Goal: Communication & Community: Ask a question

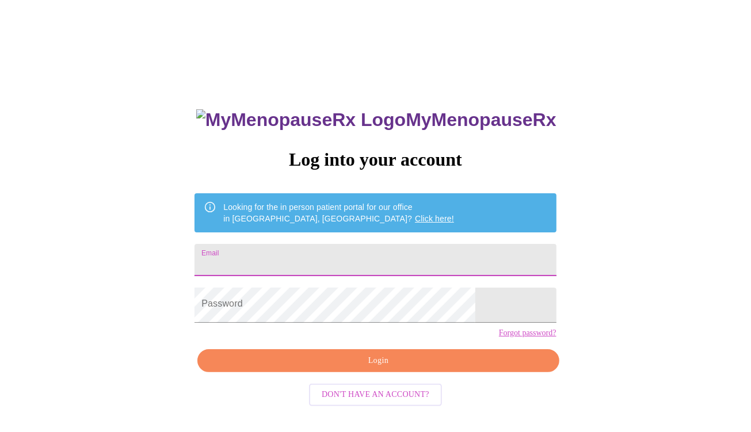
click at [337, 255] on input "Email" at bounding box center [374, 260] width 361 height 32
drag, startPoint x: 405, startPoint y: 269, endPoint x: 321, endPoint y: 270, distance: 84.6
click at [321, 270] on input "[EMAIL_ADDRESS][DOMAIN_NAME]" at bounding box center [374, 260] width 361 height 32
type input "[EMAIL_ADDRESS][DOMAIN_NAME]"
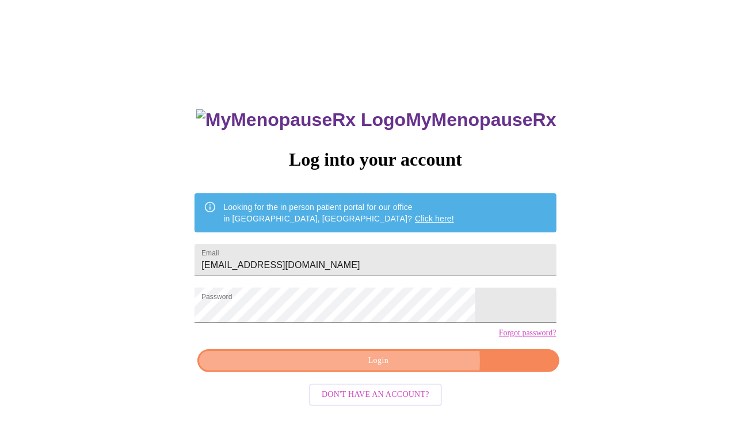
click at [379, 368] on span "Login" at bounding box center [378, 361] width 335 height 14
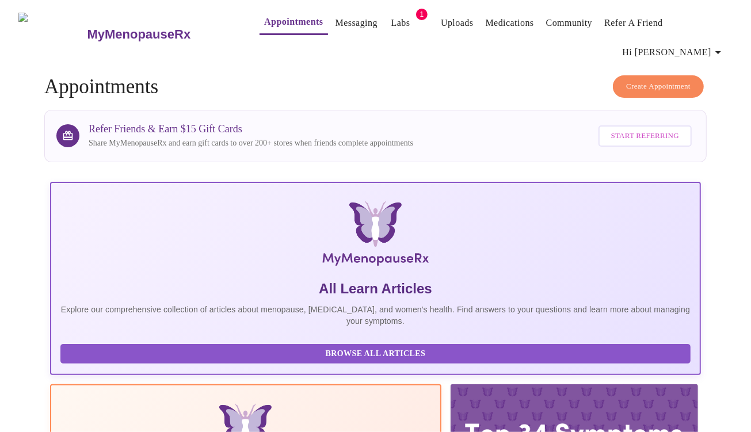
click at [335, 20] on link "Messaging" at bounding box center [356, 23] width 42 height 16
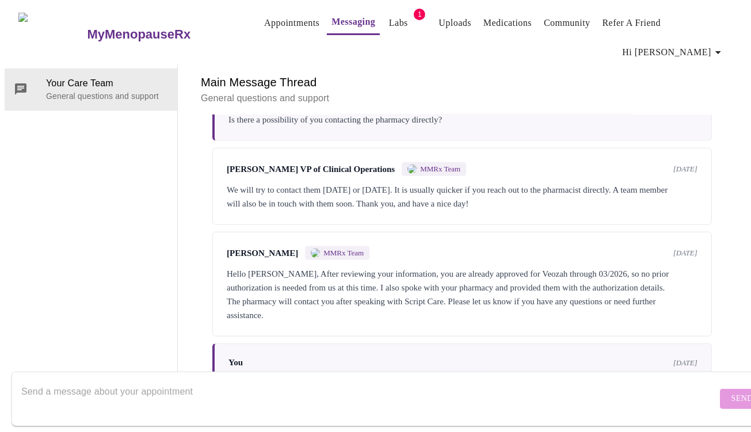
scroll to position [3576, 0]
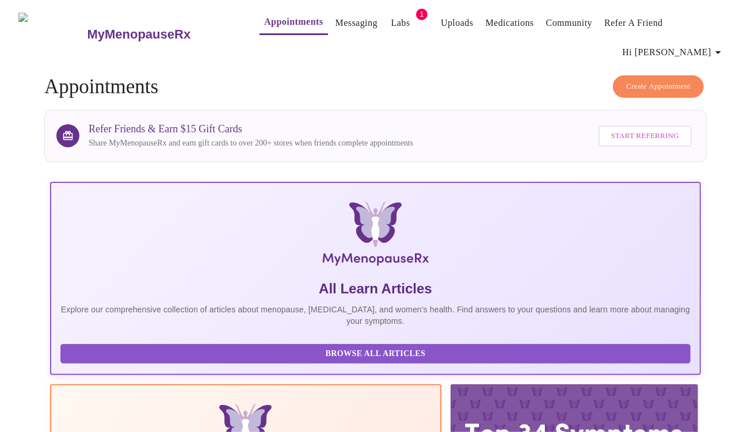
click at [340, 21] on link "Messaging" at bounding box center [356, 23] width 42 height 16
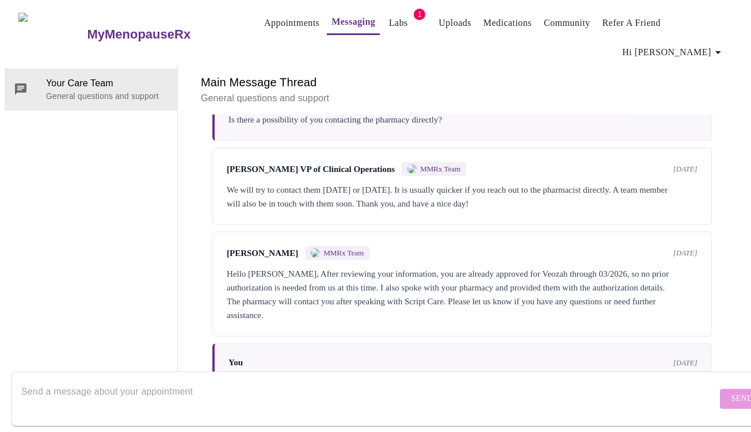
scroll to position [3576, 0]
click at [28, 381] on textarea "Send a message about your appointment" at bounding box center [368, 398] width 695 height 37
click at [192, 384] on textarea "Hello, I am experiencing extreme vaginaldryness" at bounding box center [368, 398] width 695 height 37
click at [269, 380] on textarea "Hello, I am experiencing extreme [MEDICAL_DATA]" at bounding box center [368, 398] width 695 height 37
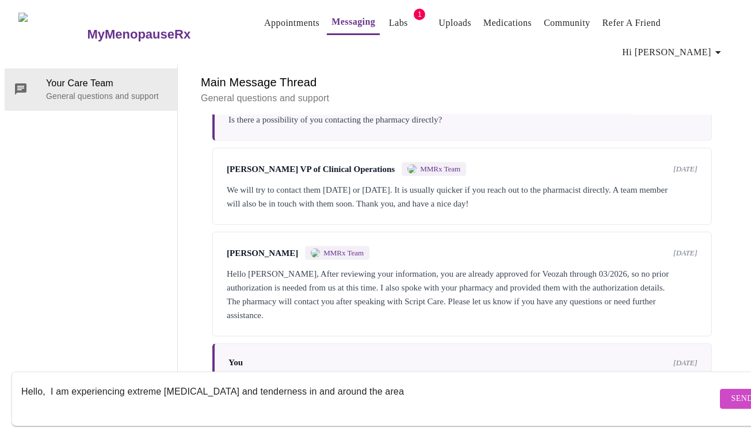
drag, startPoint x: 323, startPoint y: 381, endPoint x: 294, endPoint y: 384, distance: 28.4
click at [294, 384] on textarea "Hello, I am experiencing extreme [MEDICAL_DATA] and tenderness in and around th…" at bounding box center [368, 398] width 695 height 37
click at [366, 382] on textarea "Hello, I am experiencing extreme [MEDICAL_DATA] and tenderness around the area" at bounding box center [368, 398] width 695 height 37
click at [429, 380] on textarea "Hello, I am experiencing extreme [MEDICAL_DATA] and tenderness around the area.…" at bounding box center [368, 398] width 695 height 37
click at [479, 382] on textarea "Hello, I am experiencing extreme [MEDICAL_DATA] and tenderness around the area.…" at bounding box center [368, 398] width 695 height 37
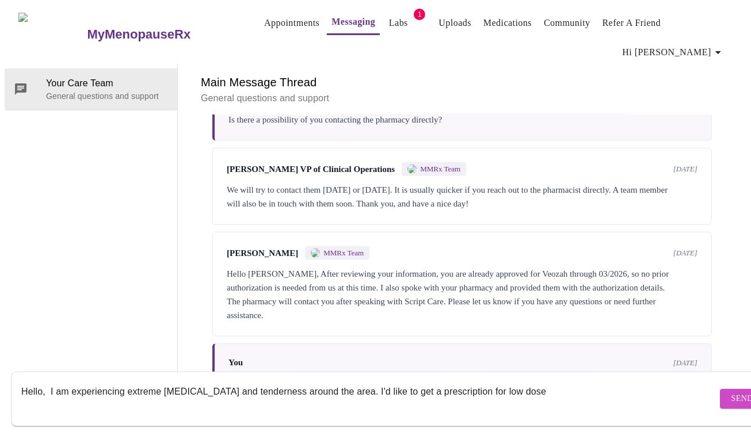
click at [543, 380] on textarea "Hello, I am experiencing extreme [MEDICAL_DATA] and tenderness around the area.…" at bounding box center [368, 398] width 695 height 37
click at [498, 382] on textarea "Hello, I am experiencing extreme [MEDICAL_DATA] and tenderness around the area.…" at bounding box center [368, 398] width 695 height 37
click at [582, 389] on textarea "Hello, I am experiencing extreme [MEDICAL_DATA] and tenderness around the area.…" at bounding box center [368, 398] width 695 height 37
click at [96, 395] on textarea "Hello, I am experiencing extreme [MEDICAL_DATA] and tenderness around the area.…" at bounding box center [368, 398] width 695 height 37
click at [94, 397] on textarea "Hello, I am experiencing extreme [MEDICAL_DATA] and tenderness around the area.…" at bounding box center [368, 398] width 695 height 37
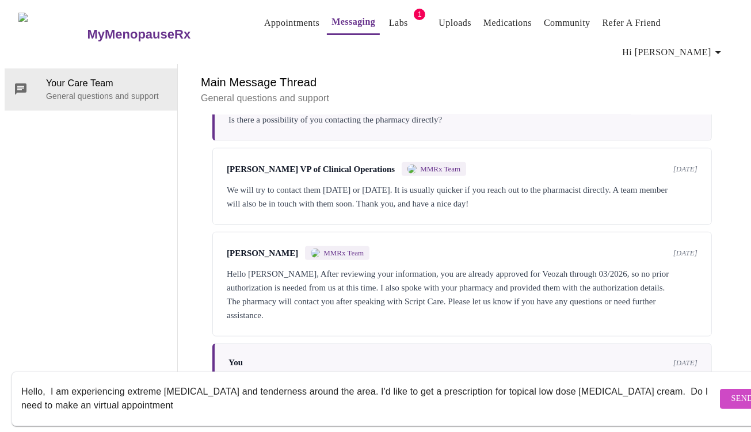
click at [196, 397] on textarea "Hello, I am experiencing extreme [MEDICAL_DATA] and tenderness around the area.…" at bounding box center [368, 398] width 695 height 37
type textarea "Hello, I am experiencing extreme [MEDICAL_DATA] and tenderness around the area.…"
click at [731, 392] on span "Send" at bounding box center [742, 399] width 22 height 14
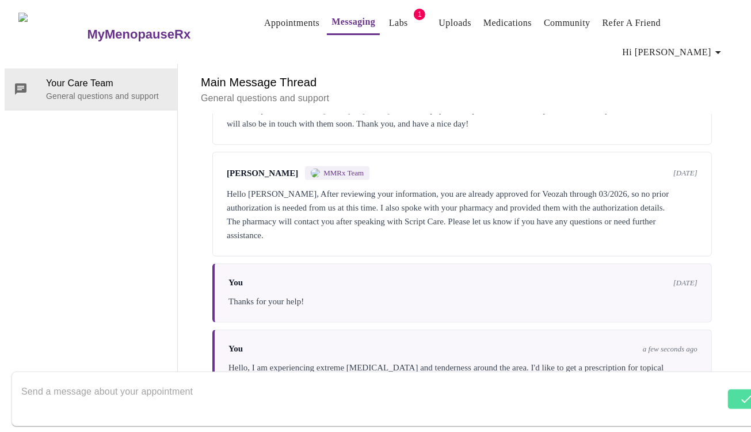
scroll to position [3673, 0]
